Goal: Task Accomplishment & Management: Manage account settings

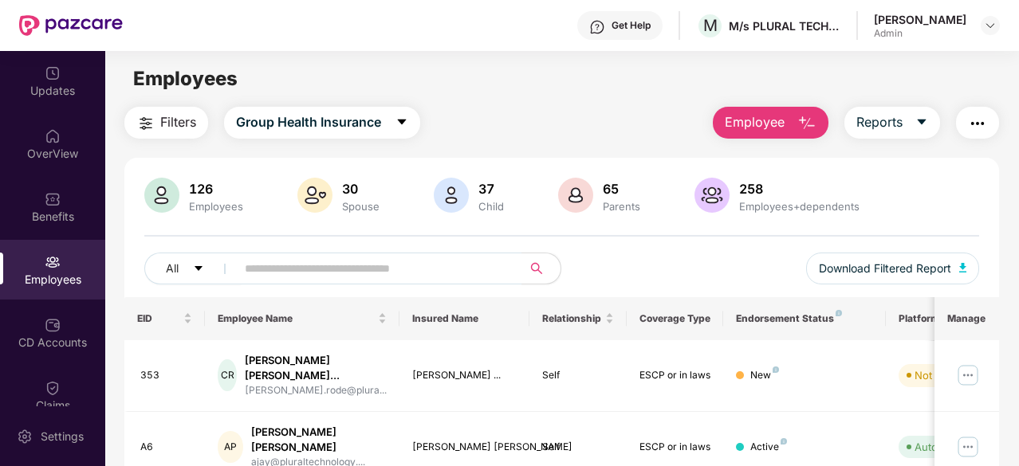
click at [788, 120] on button "Employee" at bounding box center [771, 123] width 116 height 32
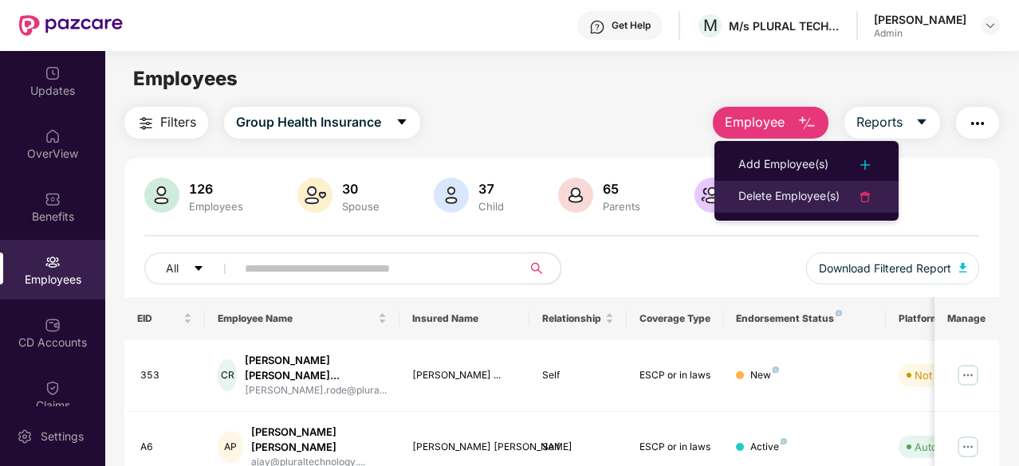
click at [811, 190] on div "Delete Employee(s)" at bounding box center [788, 196] width 101 height 19
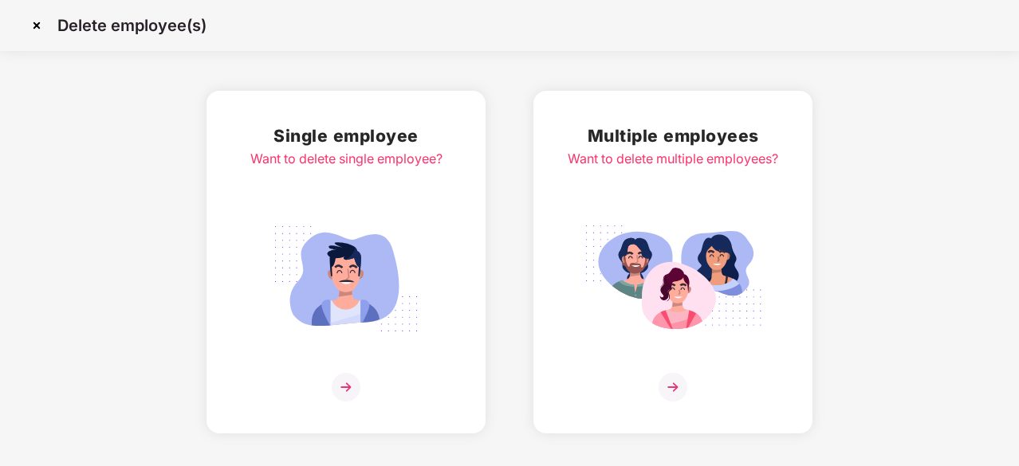
click at [670, 384] on img at bounding box center [672, 387] width 29 height 29
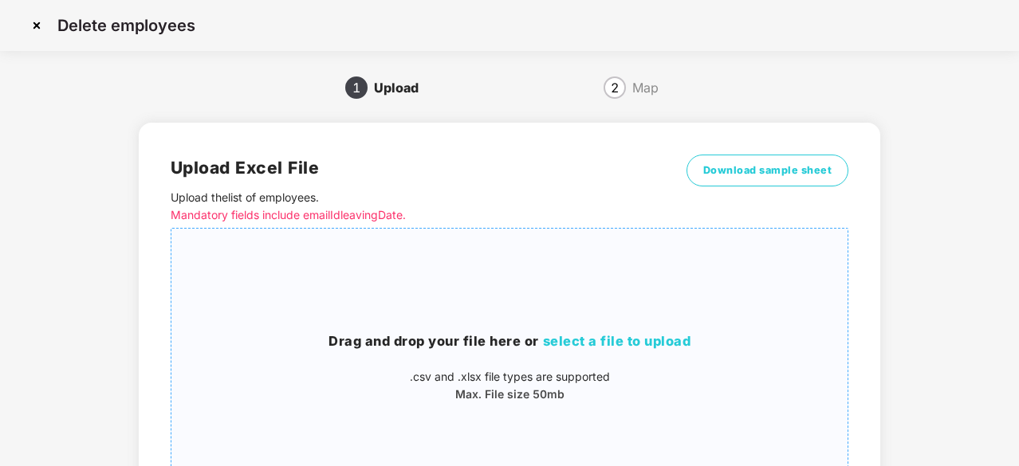
click at [601, 336] on span "select a file to upload" at bounding box center [617, 341] width 148 height 16
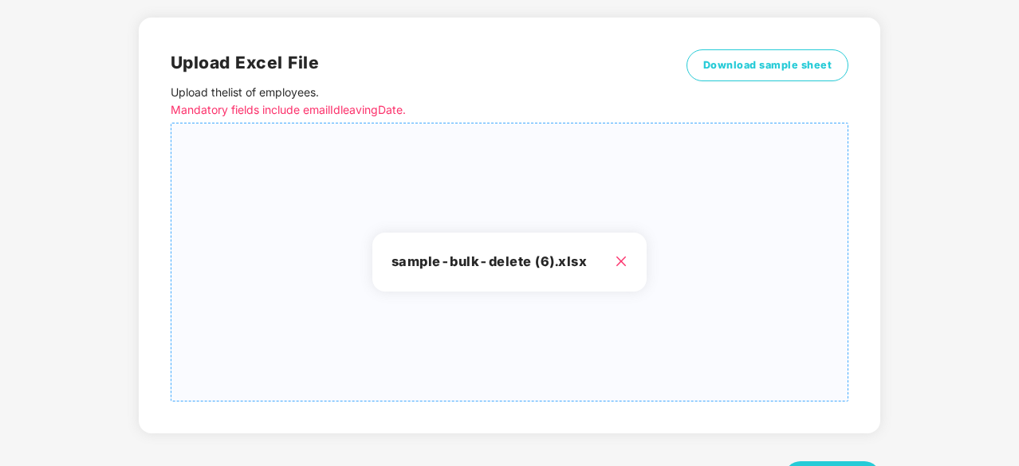
scroll to position [172, 0]
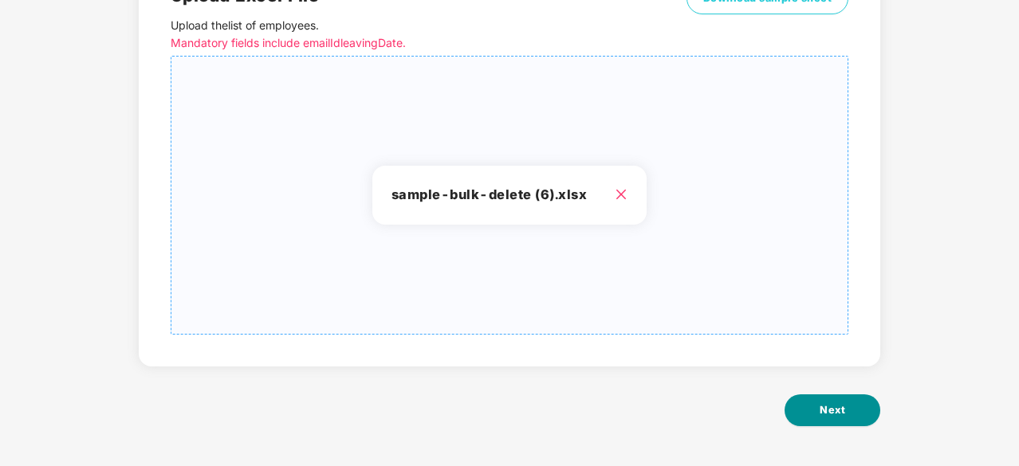
click at [851, 416] on button "Next" at bounding box center [832, 411] width 96 height 32
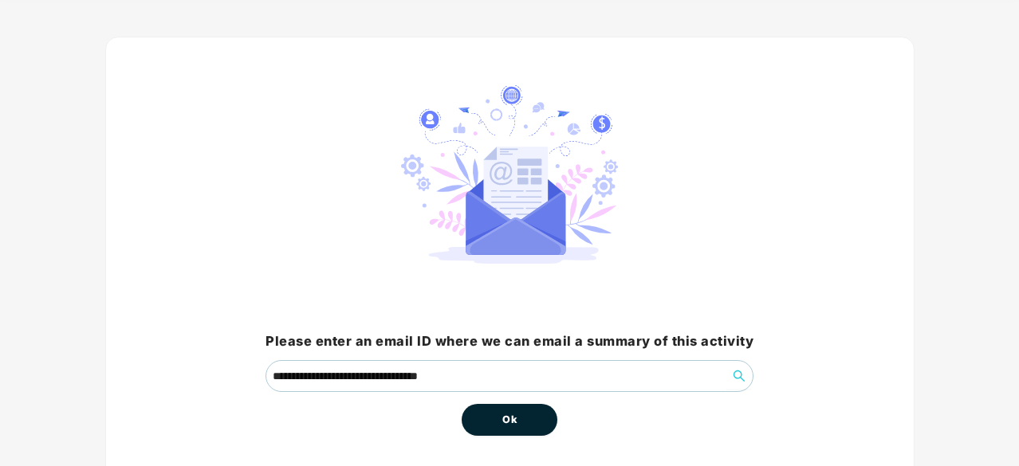
scroll to position [121, 0]
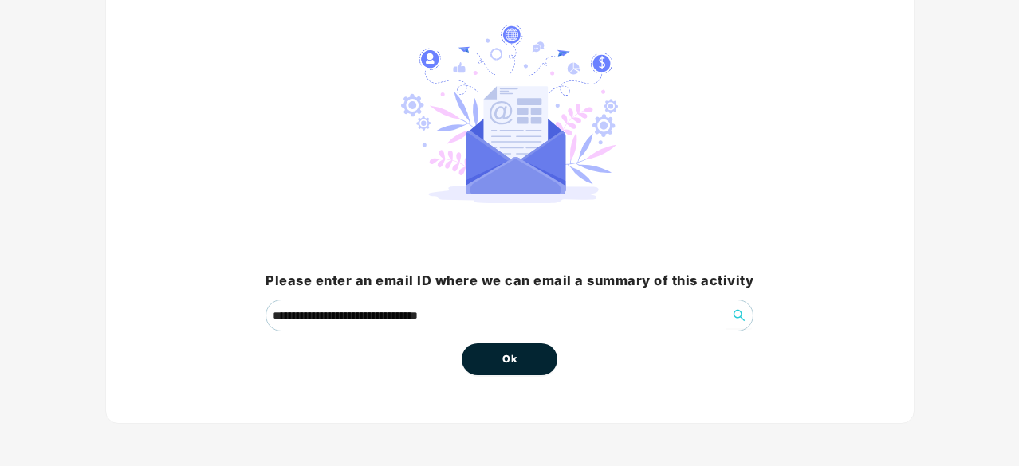
click at [508, 358] on span "Ok" at bounding box center [509, 359] width 14 height 16
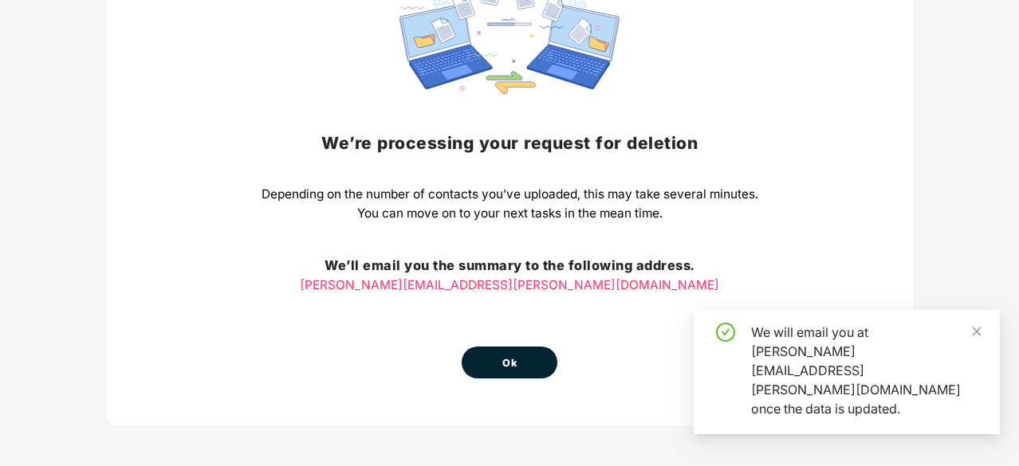
scroll to position [176, 0]
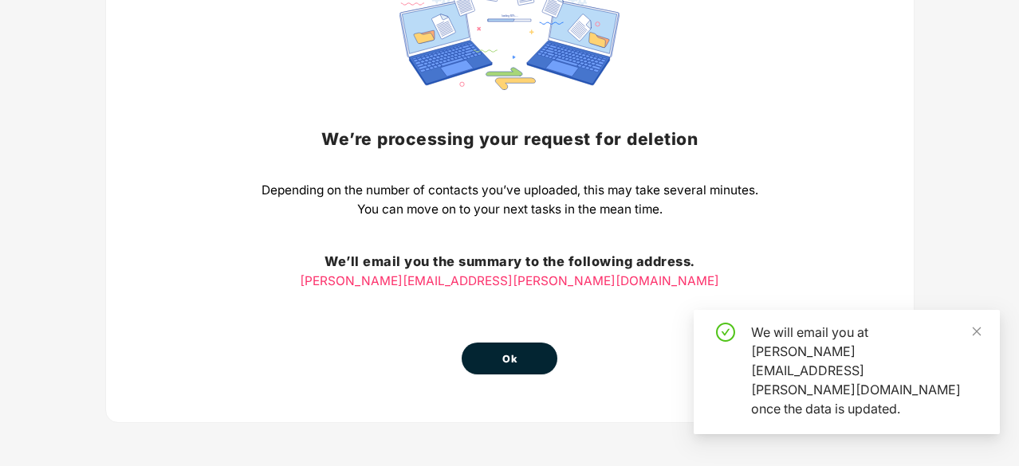
click at [518, 358] on button "Ok" at bounding box center [509, 359] width 96 height 32
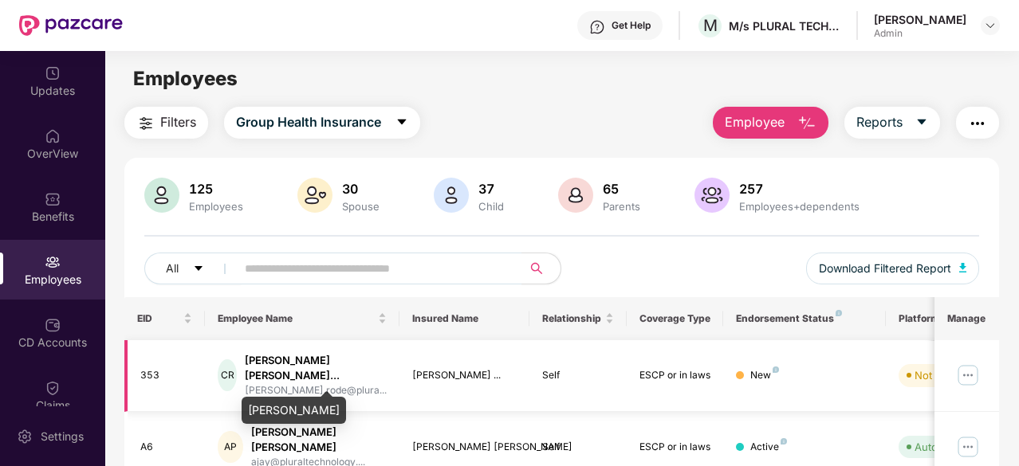
scroll to position [80, 0]
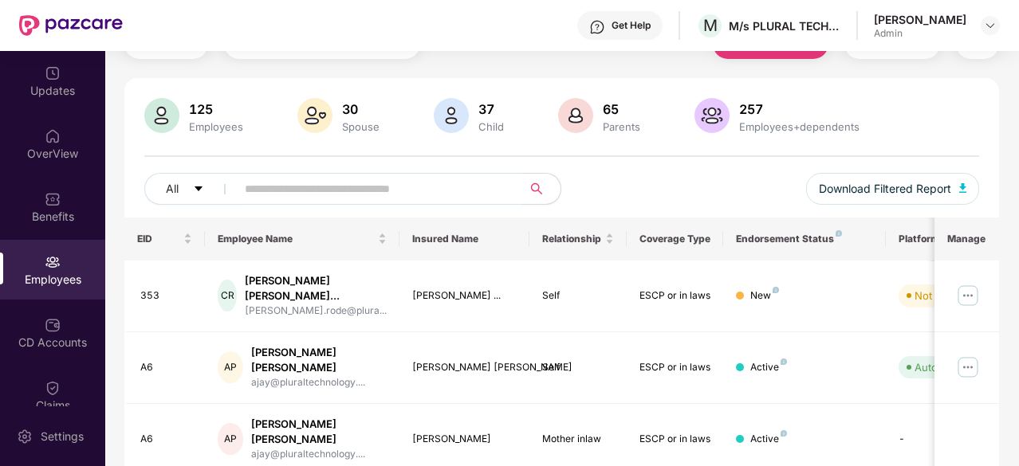
click at [329, 194] on input "text" at bounding box center [373, 189] width 256 height 24
type input "******"
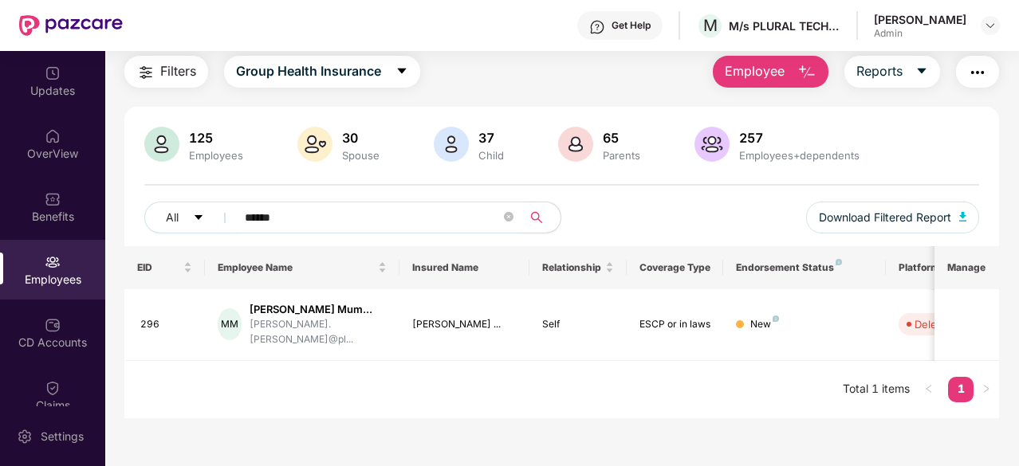
scroll to position [51, 0]
click at [512, 219] on icon "close-circle" at bounding box center [509, 217] width 10 height 10
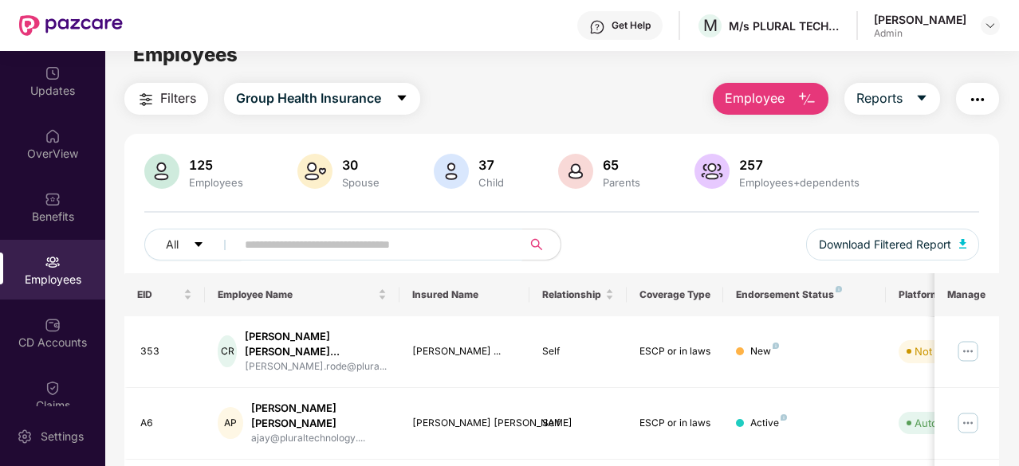
scroll to position [0, 0]
